Goal: Information Seeking & Learning: Learn about a topic

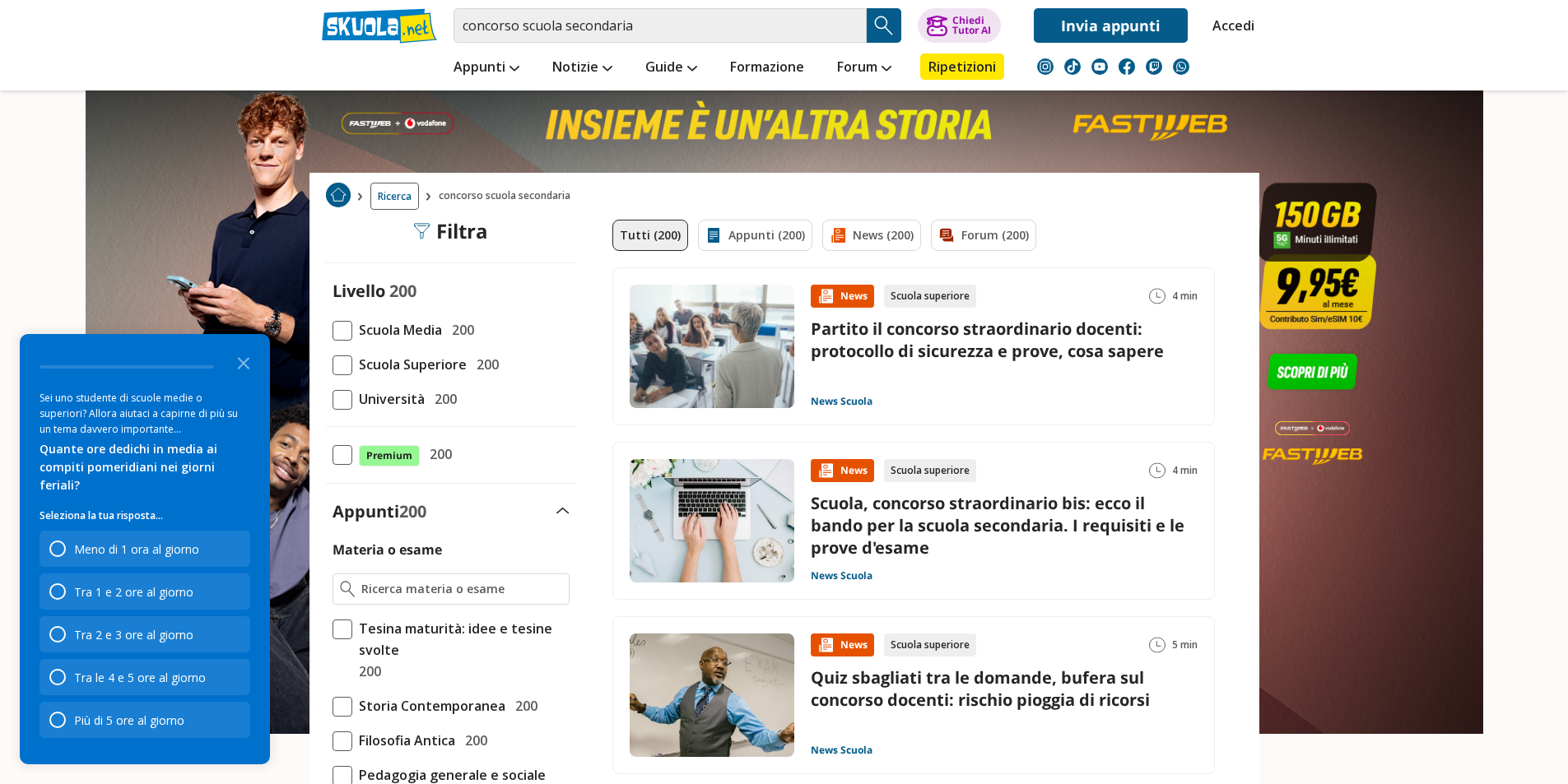
click at [1066, 361] on link "Partito il concorso straordinario docenti: protocollo di sicurezza e prove, cos…" at bounding box center [987, 339] width 353 height 45
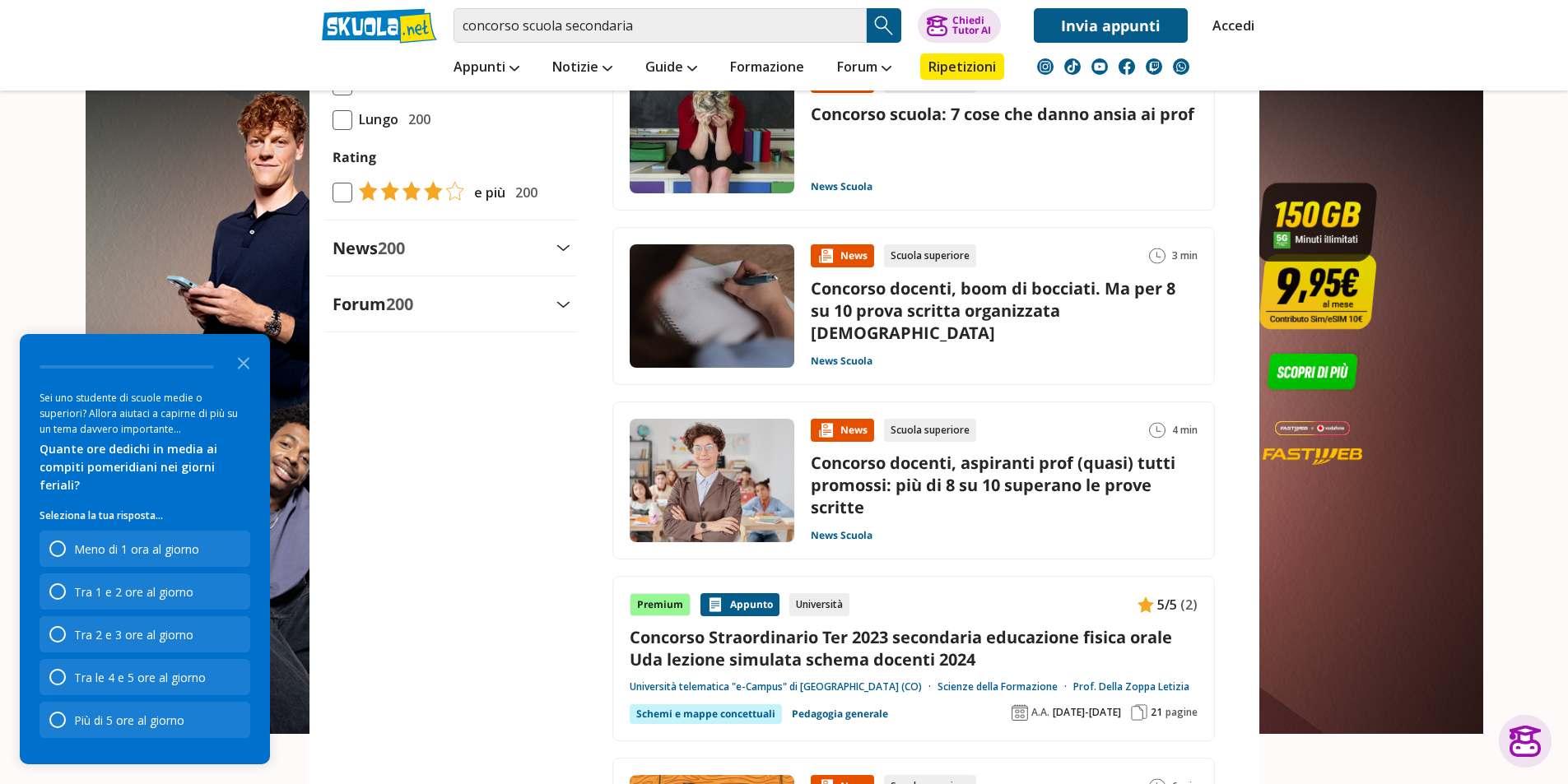
scroll to position [1728, 0]
